Goal: Transaction & Acquisition: Download file/media

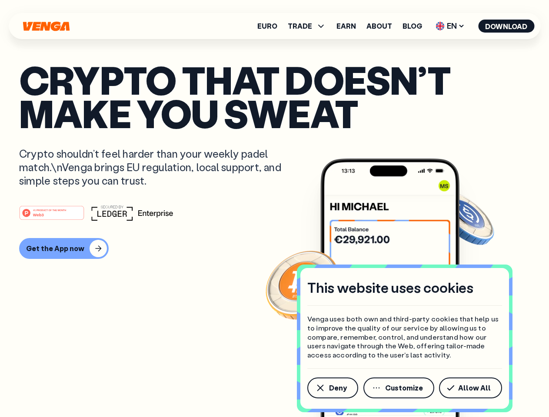
click at [274, 209] on div "#1 PRODUCT OF THE MONTH Web3" at bounding box center [274, 213] width 511 height 16
click at [332, 388] on span "Deny" at bounding box center [338, 388] width 18 height 7
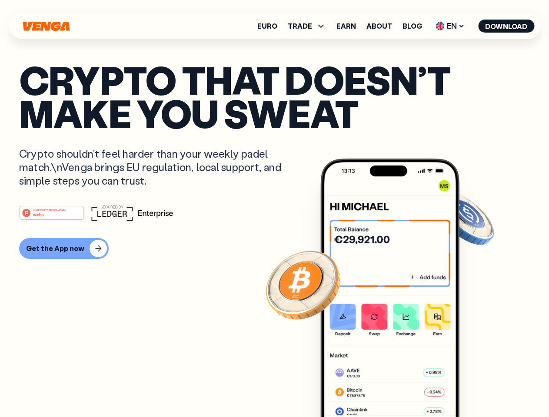
click at [399, 388] on img at bounding box center [389, 304] width 139 height 291
click at [472, 388] on article "Crypto that doesn’t make you sweat Crypto shouldn’t feel harder than your weekl…" at bounding box center [274, 226] width 511 height 326
click at [309, 26] on span "TRADE" at bounding box center [300, 26] width 24 height 7
click at [450, 26] on span "EN" at bounding box center [449, 26] width 35 height 14
click at [506, 26] on button "Download" at bounding box center [506, 26] width 56 height 13
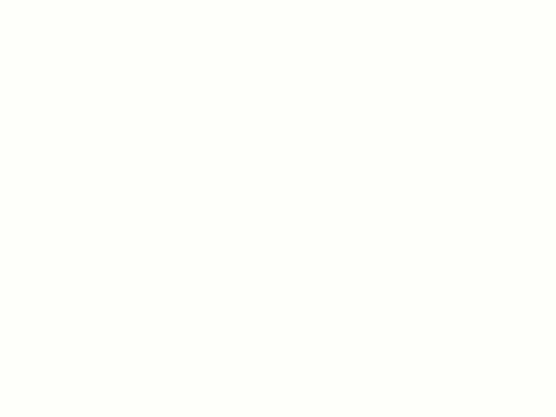
click at [274, 0] on html "This website uses cookies Venga uses both own and third-party cookies that help…" at bounding box center [278, 0] width 556 height 0
click at [63, 0] on html "This website uses cookies Venga uses both own and third-party cookies that help…" at bounding box center [278, 0] width 556 height 0
click at [53, 0] on html "This website uses cookies Venga uses both own and third-party cookies that help…" at bounding box center [278, 0] width 556 height 0
